Goal: Transaction & Acquisition: Subscribe to service/newsletter

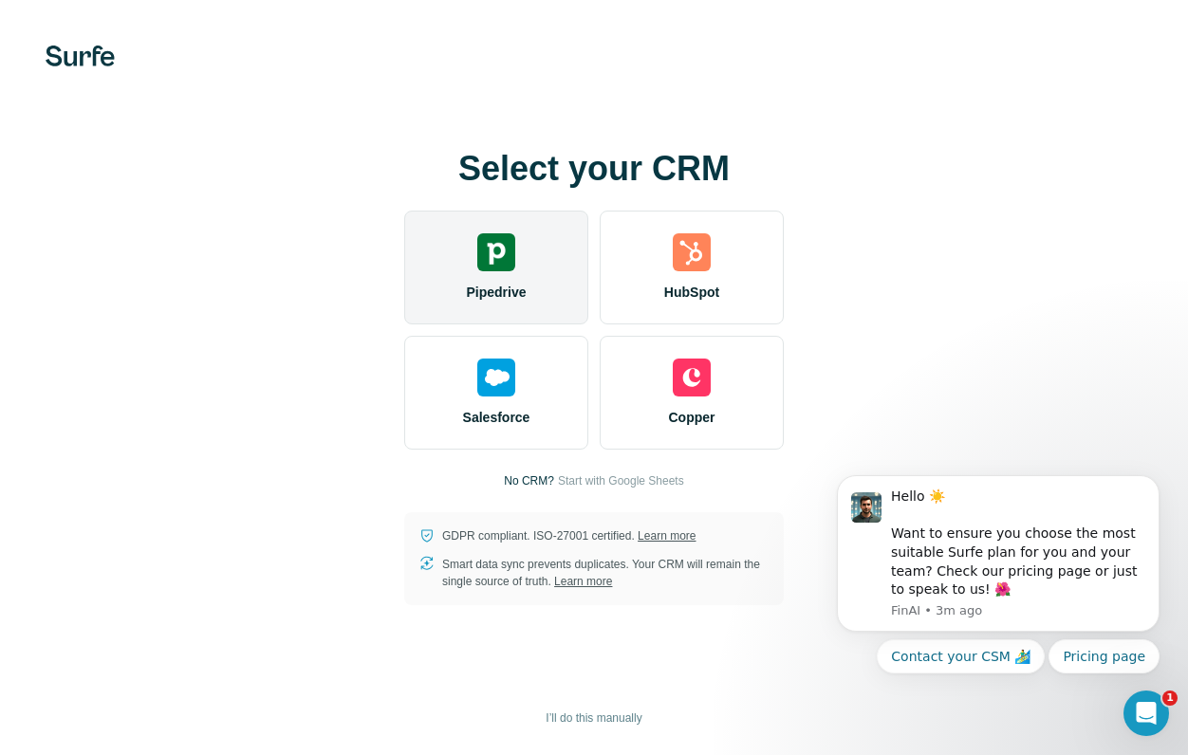
click at [540, 231] on div "Pipedrive" at bounding box center [496, 268] width 184 height 114
click at [513, 267] on img at bounding box center [496, 252] width 38 height 38
click at [444, 251] on div "Pipedrive" at bounding box center [496, 268] width 184 height 114
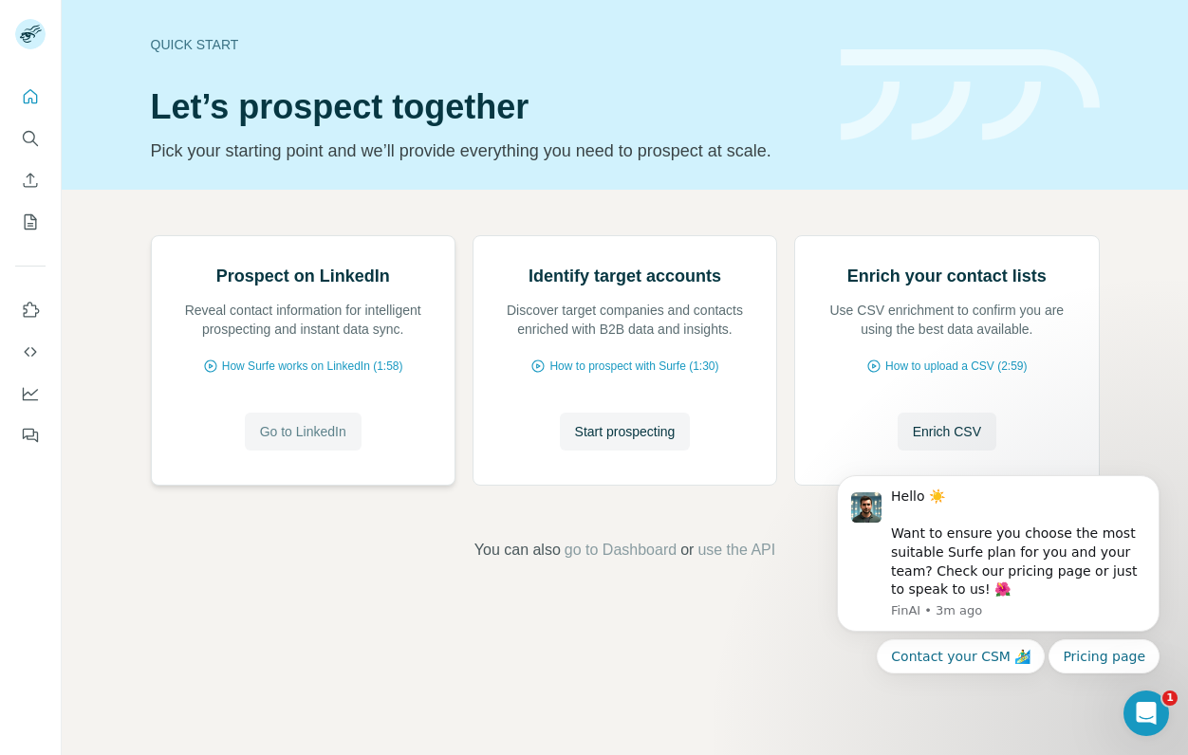
click at [303, 441] on span "Go to LinkedIn" at bounding box center [303, 431] width 86 height 19
